Goal: Task Accomplishment & Management: Manage account settings

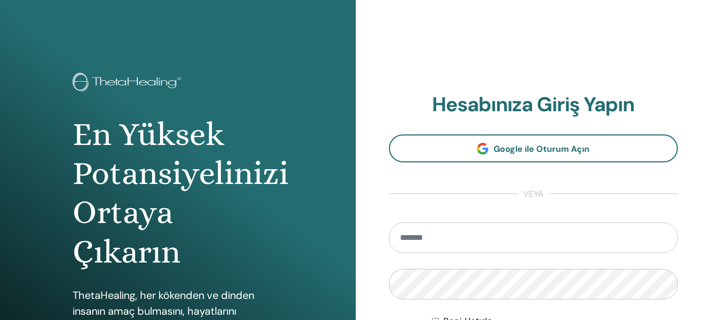
type input "**********"
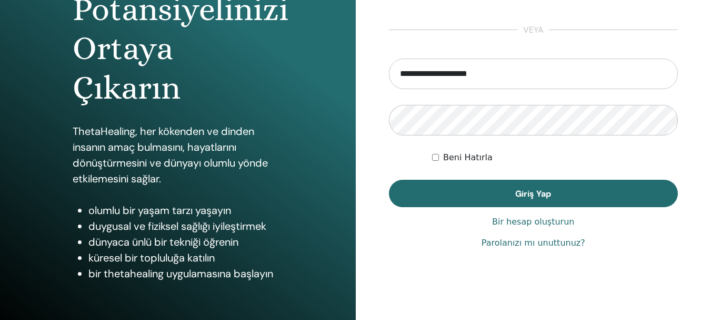
scroll to position [186, 0]
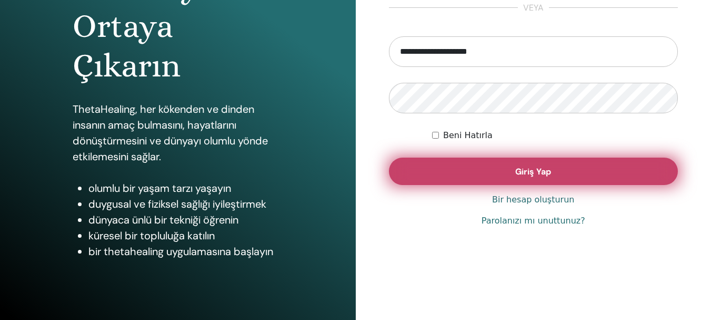
click at [600, 166] on button "Giriş Yap" at bounding box center [534, 170] width 290 height 27
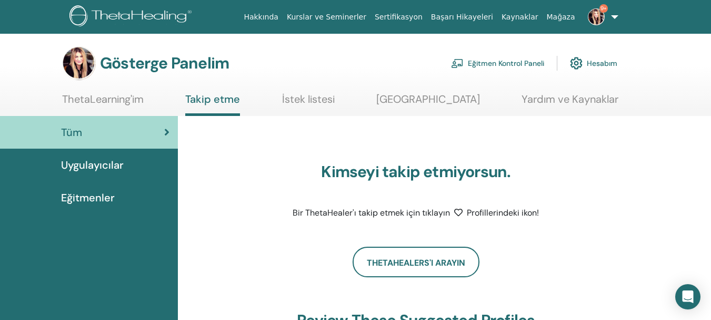
click at [600, 15] on img at bounding box center [596, 16] width 17 height 17
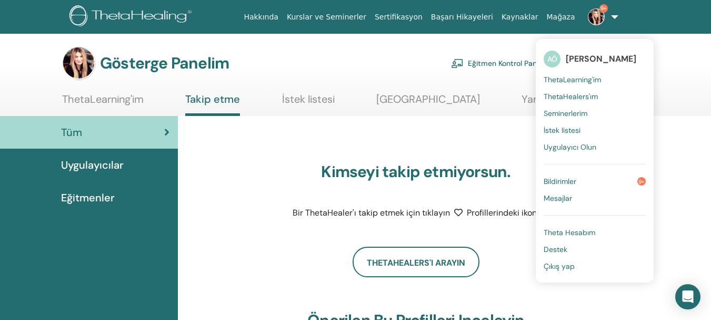
click at [571, 182] on font "Bildirimler" at bounding box center [560, 180] width 33 height 9
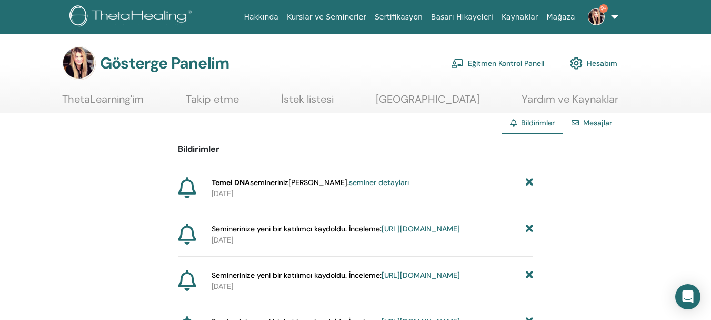
click at [374, 183] on font "seminer detayları" at bounding box center [379, 181] width 60 height 9
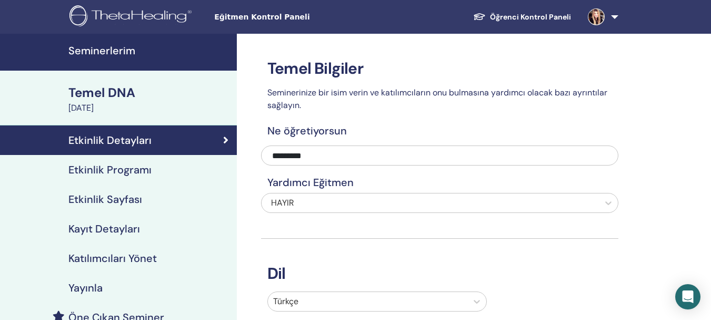
click at [104, 46] on font "Seminerlerim" at bounding box center [101, 51] width 67 height 14
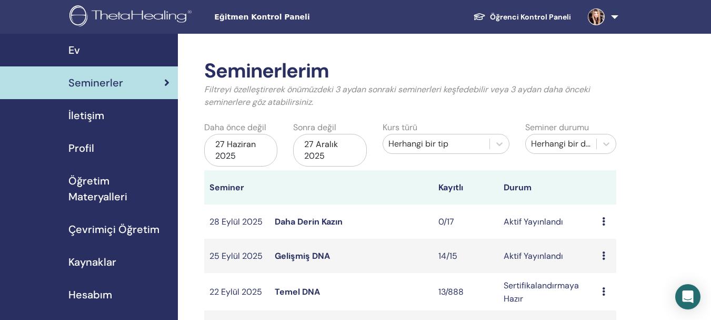
click at [315, 254] on font "Gelişmiş DNA" at bounding box center [302, 255] width 55 height 11
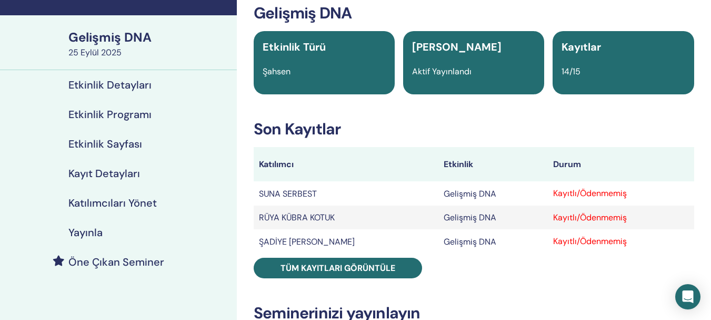
scroll to position [126, 0]
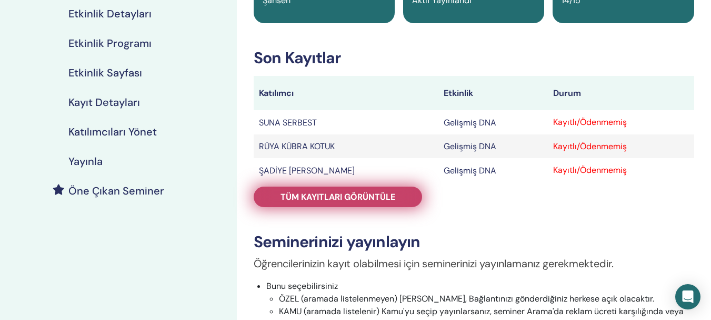
click at [354, 198] on font "Tüm kayıtları görüntüle" at bounding box center [338, 196] width 115 height 11
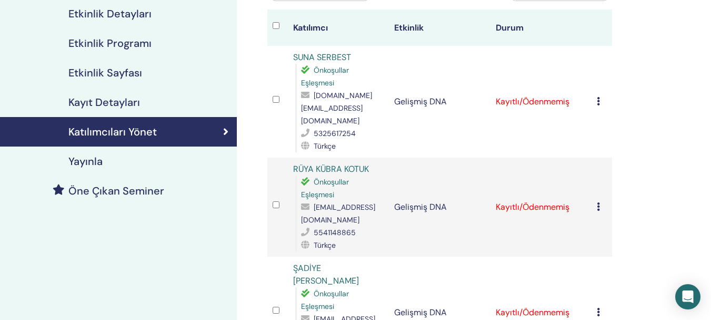
click at [598, 97] on icon at bounding box center [598, 101] width 3 height 8
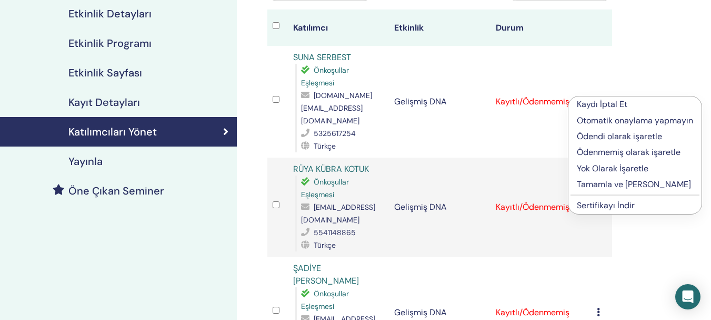
click at [618, 186] on font "Tamamla ve [PERSON_NAME]" at bounding box center [634, 183] width 114 height 11
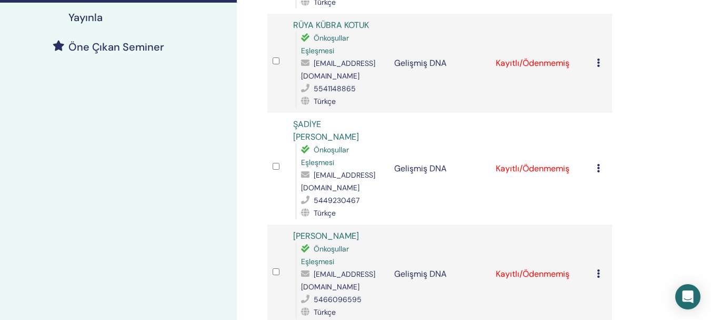
scroll to position [245, 0]
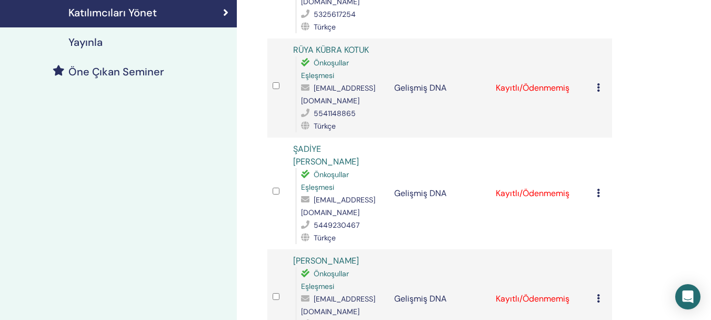
click at [601, 82] on div "Kaydı İptal Et Otomatik onaylama yapmayın Ödendi olarak işaretle Ödenmemiş olar…" at bounding box center [602, 88] width 10 height 13
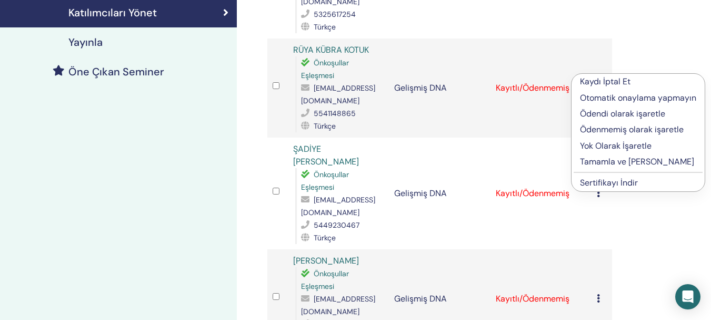
click at [615, 161] on font "Tamamla ve [PERSON_NAME]" at bounding box center [637, 161] width 114 height 11
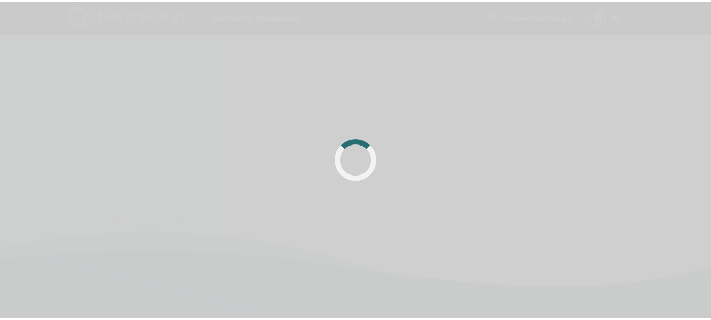
scroll to position [245, 0]
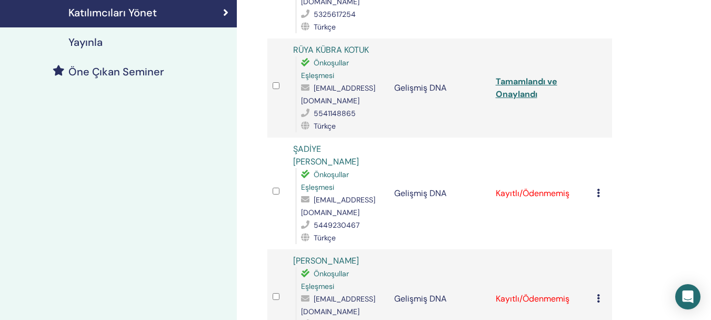
click at [600, 188] on icon at bounding box center [598, 192] width 3 height 8
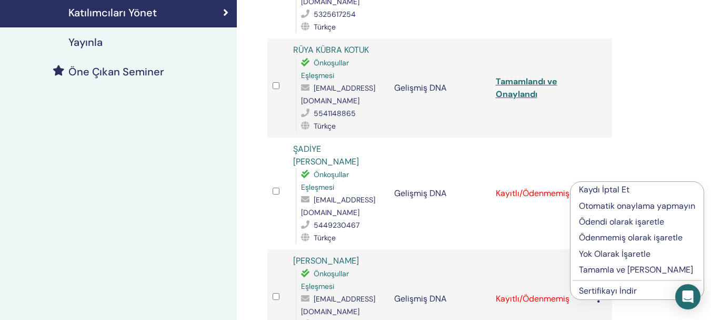
click at [613, 270] on font "Tamamla ve [PERSON_NAME]" at bounding box center [636, 269] width 114 height 11
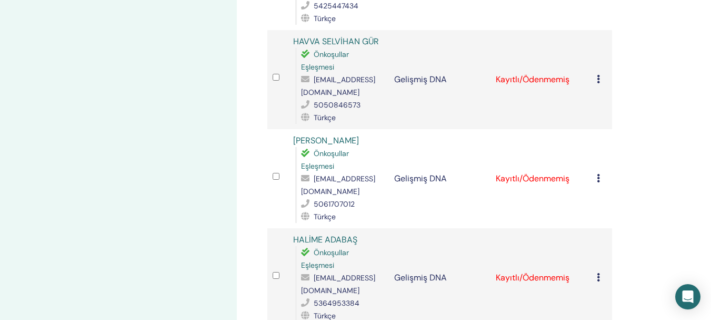
scroll to position [677, 0]
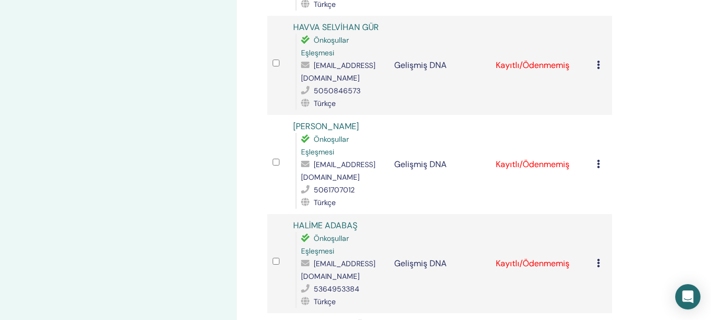
click at [599, 158] on div "Kaydı İptal Et Otomatik onaylama yapmayın Ödendi olarak işaretle Ödenmemiş olar…" at bounding box center [602, 164] width 10 height 13
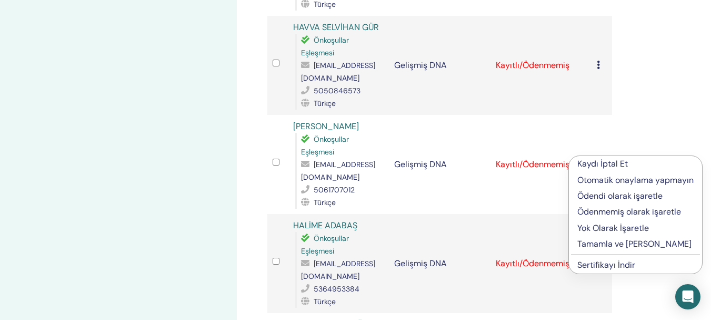
click at [608, 166] on font "Kaydı İptal Et" at bounding box center [603, 163] width 51 height 11
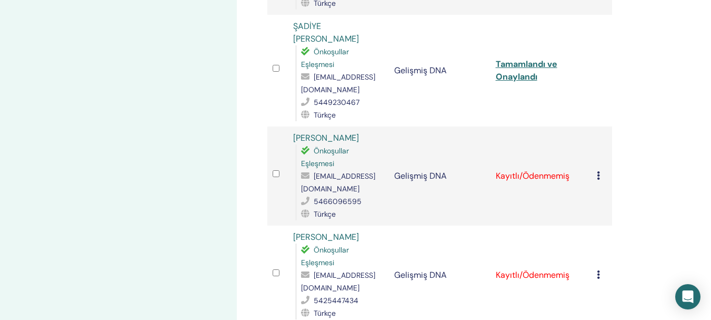
scroll to position [364, 0]
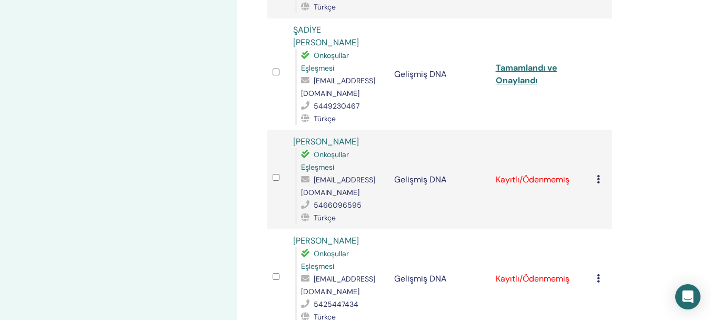
click at [599, 175] on icon at bounding box center [598, 179] width 3 height 8
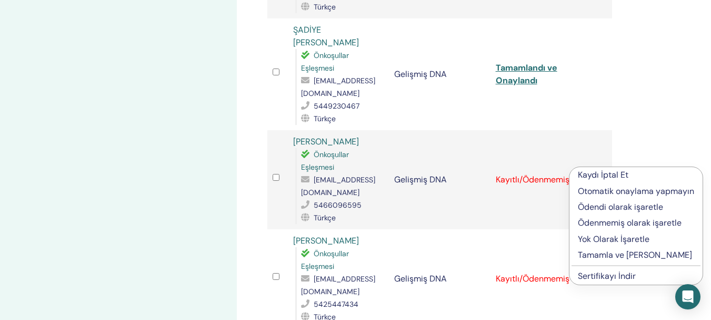
click at [603, 255] on font "Tamamla ve [PERSON_NAME]" at bounding box center [635, 254] width 114 height 11
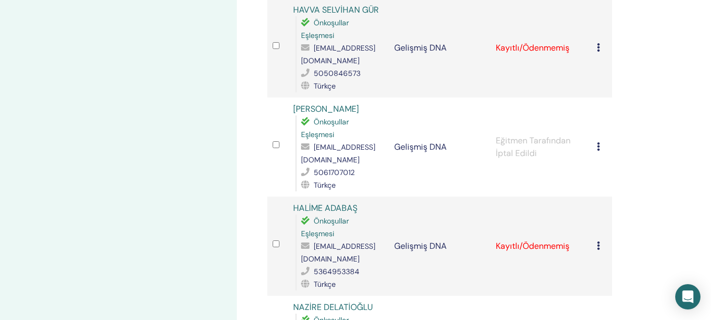
scroll to position [533, 0]
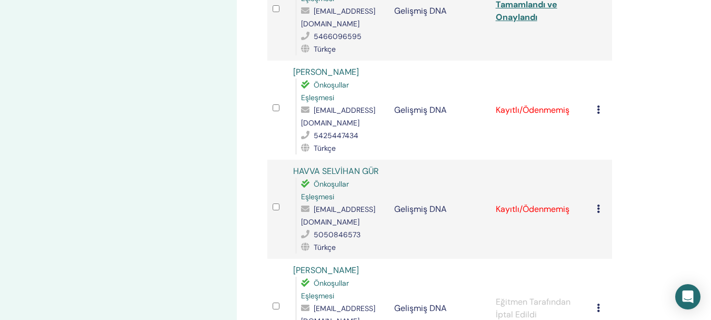
click at [599, 104] on div "Kaydı İptal Et Otomatik onaylama yapmayın Ödendi olarak işaretle Ödenmemiş olar…" at bounding box center [602, 110] width 10 height 13
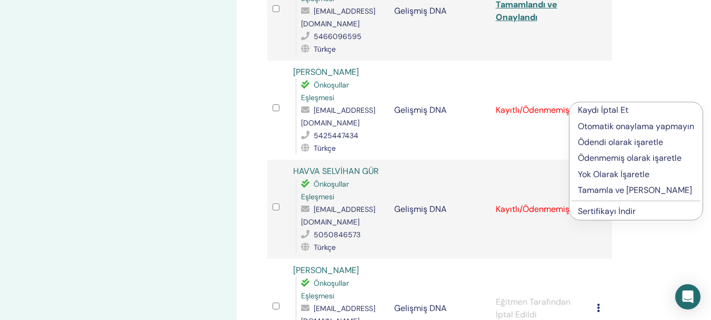
click at [617, 192] on font "Tamamla ve [PERSON_NAME]" at bounding box center [635, 189] width 114 height 11
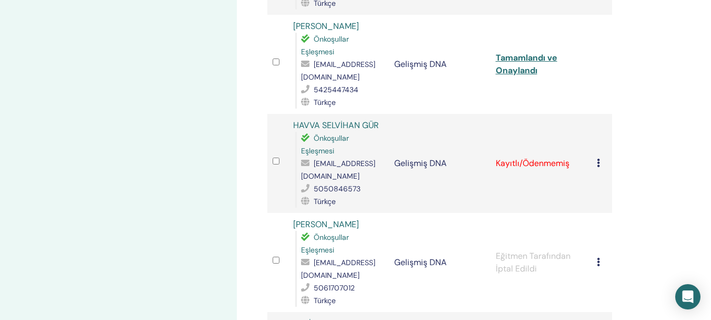
scroll to position [603, 0]
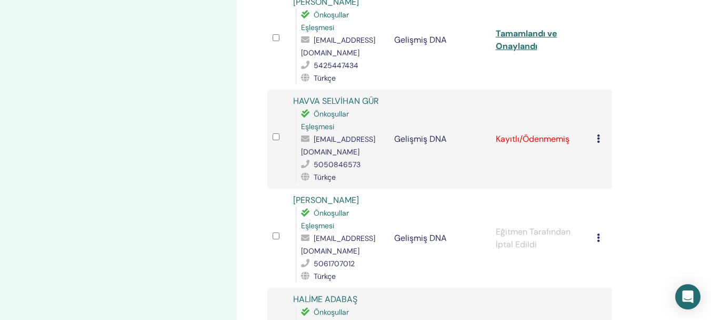
click at [600, 134] on icon at bounding box center [598, 138] width 3 height 8
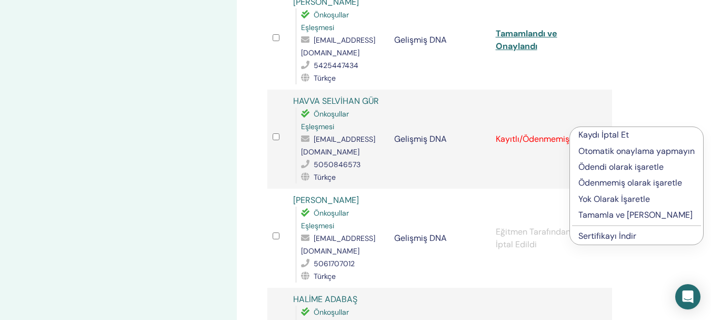
click at [614, 82] on div "Katılımcıları Yönet Toplu İşlemler CSV'ye aktar Katılımcı Etkinlik Durum SUNA S…" at bounding box center [439, 239] width 357 height 1566
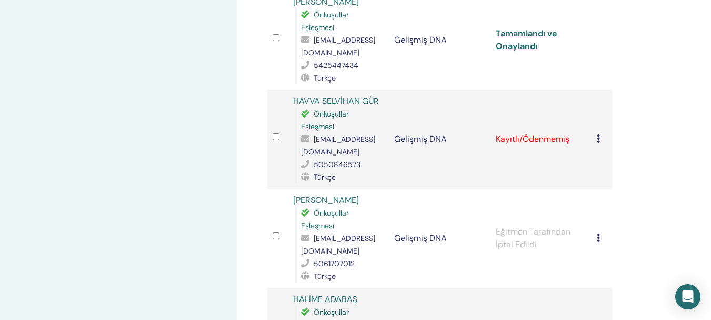
click at [599, 134] on icon at bounding box center [598, 138] width 3 height 8
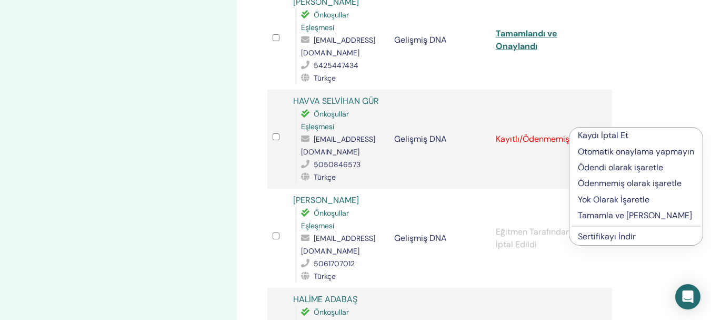
click at [633, 216] on font "Tamamla ve [PERSON_NAME]" at bounding box center [635, 215] width 114 height 11
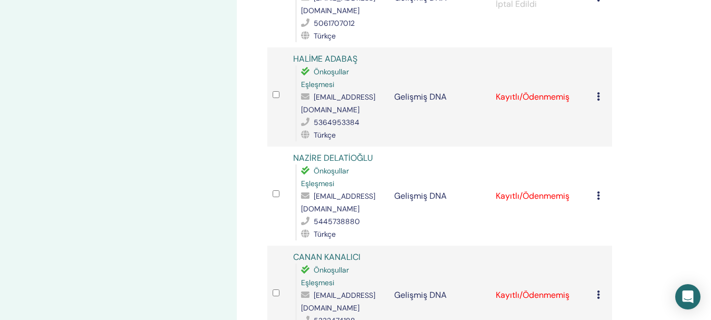
scroll to position [847, 0]
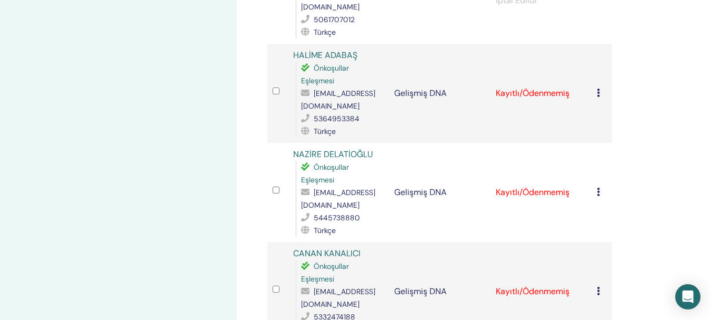
click at [599, 88] on icon at bounding box center [598, 92] width 3 height 8
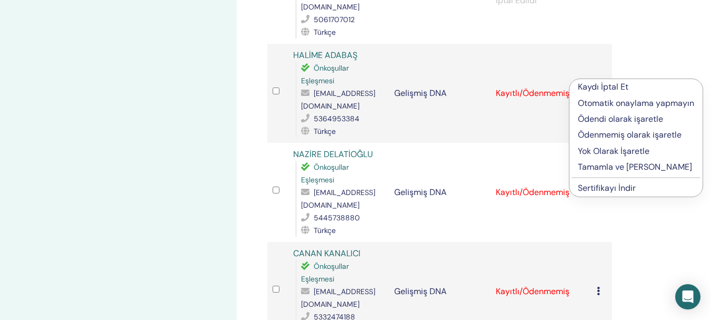
click at [626, 167] on font "Tamamla ve [PERSON_NAME]" at bounding box center [635, 166] width 114 height 11
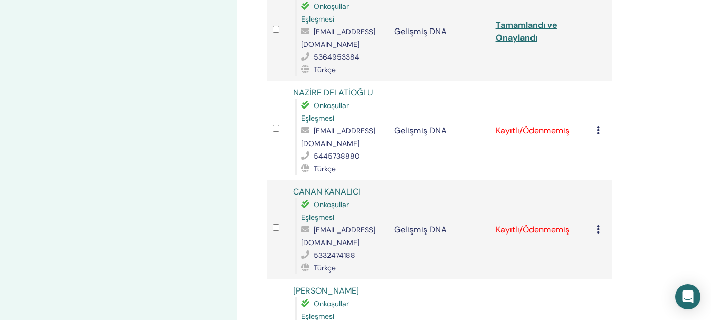
scroll to position [918, 0]
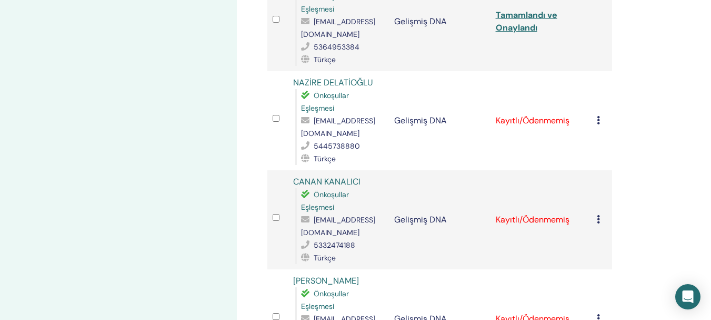
click at [597, 116] on icon at bounding box center [598, 120] width 3 height 8
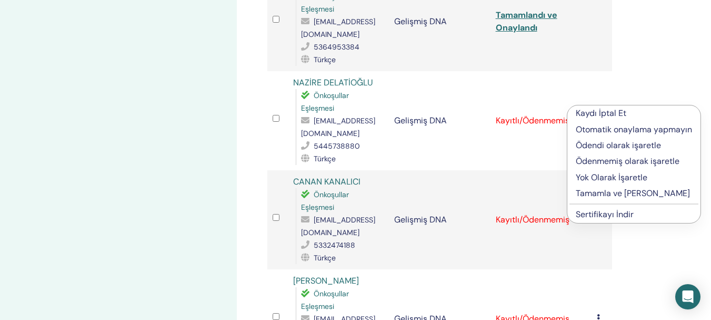
click at [607, 194] on font "Tamamla ve [PERSON_NAME]" at bounding box center [633, 192] width 114 height 11
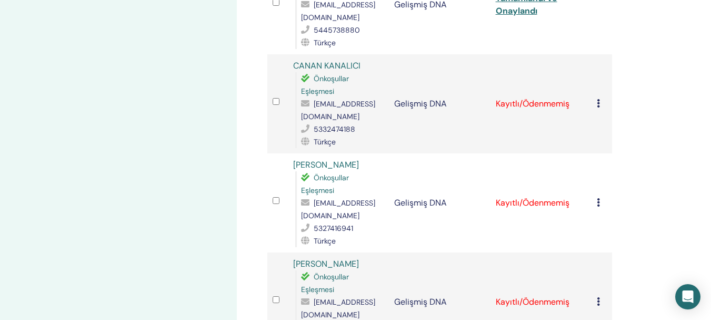
scroll to position [1038, 0]
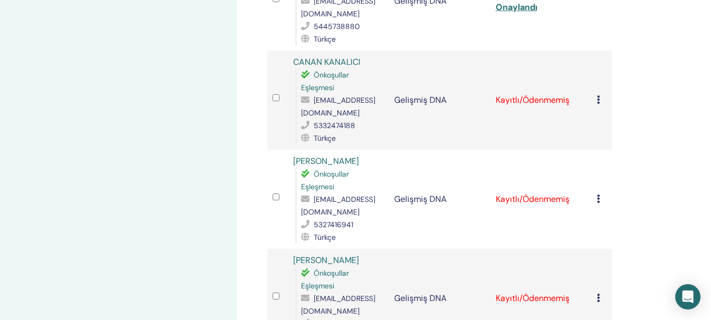
click at [598, 95] on icon at bounding box center [598, 99] width 3 height 8
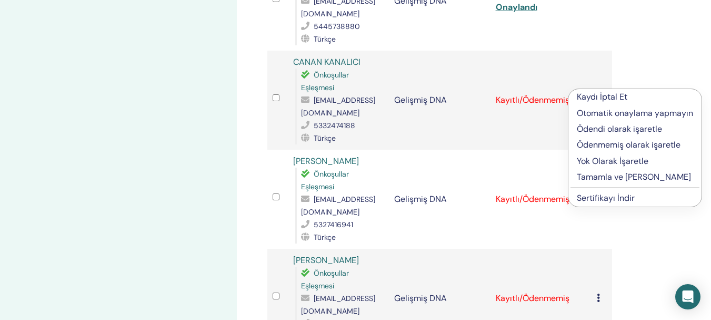
click at [611, 179] on font "Tamamla ve [PERSON_NAME]" at bounding box center [634, 176] width 114 height 11
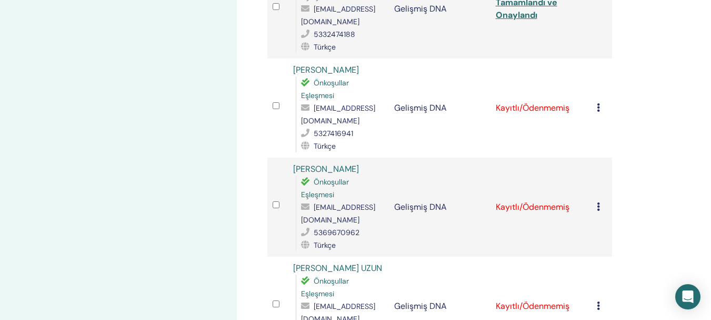
scroll to position [1132, 0]
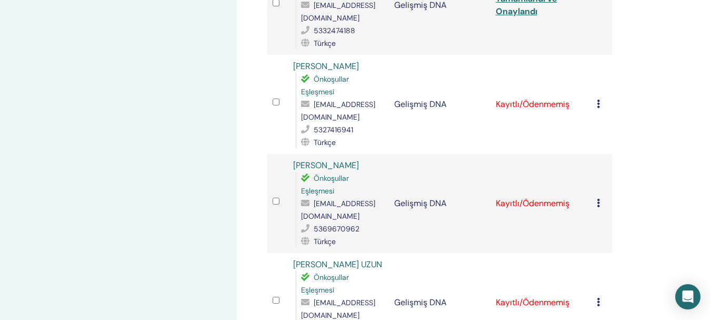
click at [599, 100] on icon at bounding box center [598, 104] width 3 height 8
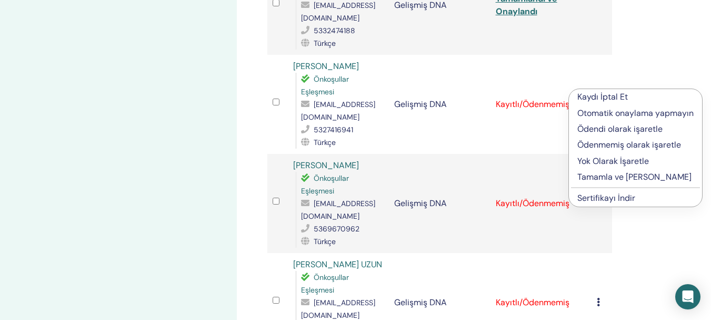
click at [612, 176] on font "Tamamla ve [PERSON_NAME]" at bounding box center [635, 176] width 114 height 11
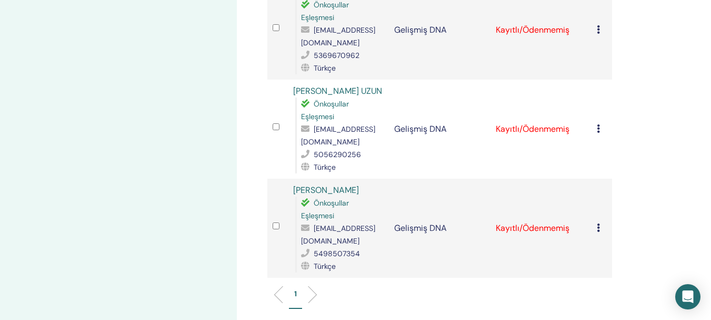
scroll to position [1320, 0]
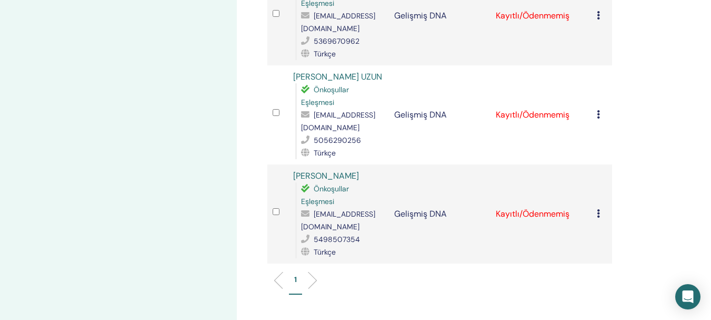
click at [601, 207] on div "Kaydı İptal Et Otomatik onaylama yapmayın Ödendi olarak işaretle Ödenmemiş olar…" at bounding box center [602, 213] width 10 height 13
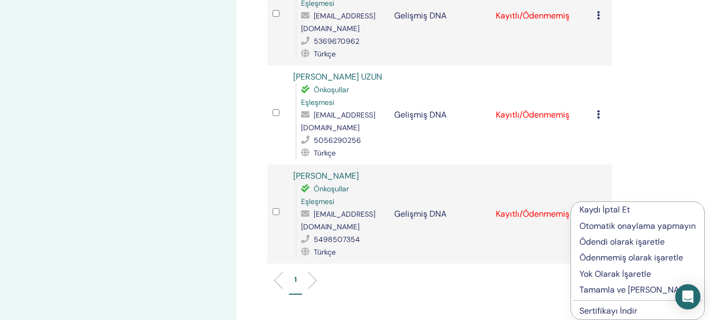
scroll to position [1369, 0]
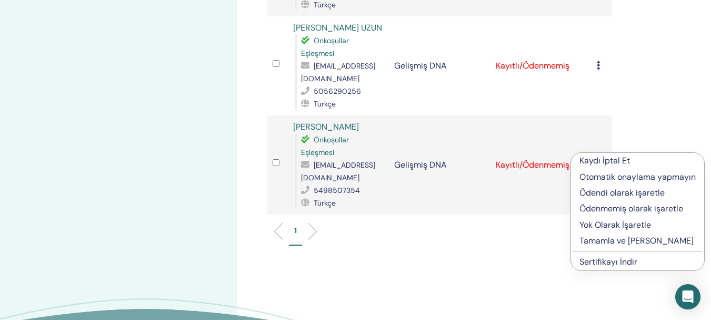
click at [631, 238] on font "Tamamla ve [PERSON_NAME]" at bounding box center [637, 240] width 114 height 11
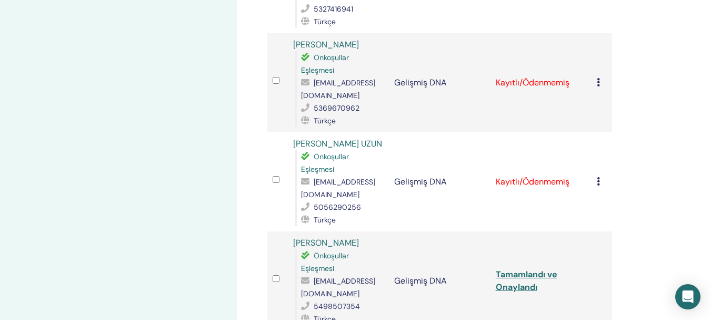
scroll to position [1271, 0]
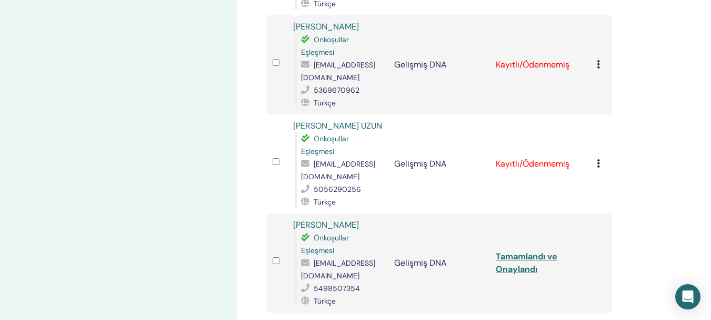
click at [598, 60] on icon at bounding box center [598, 64] width 3 height 8
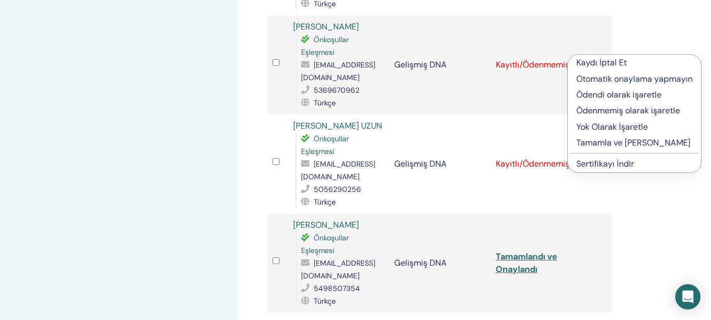
click at [613, 144] on font "Tamamla ve [PERSON_NAME]" at bounding box center [633, 142] width 114 height 11
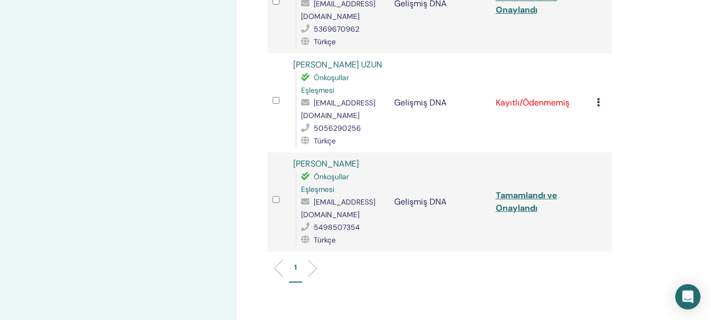
scroll to position [1325, 0]
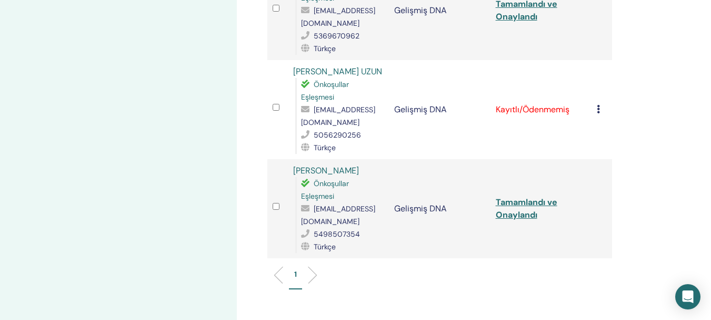
click at [599, 105] on icon at bounding box center [598, 109] width 3 height 8
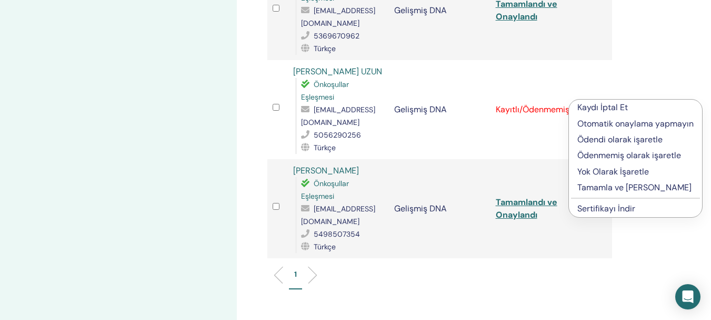
click at [621, 187] on font "Tamamla ve [PERSON_NAME]" at bounding box center [635, 187] width 114 height 11
